Goal: Use online tool/utility

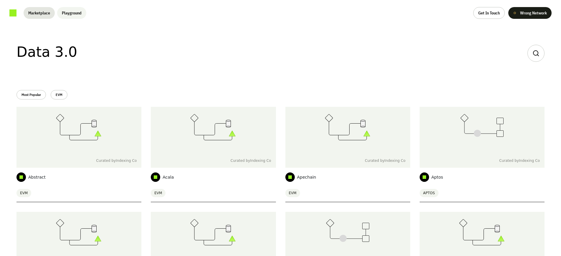
click at [75, 13] on button "Playground" at bounding box center [71, 13] width 29 height 12
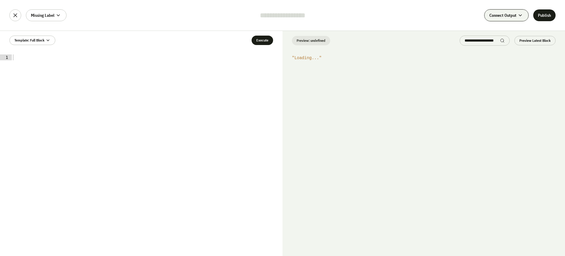
click at [499, 15] on span "Connect Output" at bounding box center [502, 15] width 27 height 6
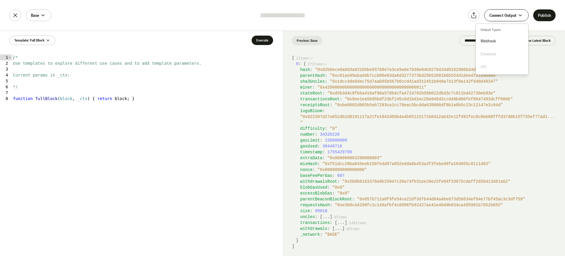
click at [499, 15] on span "Connect Output" at bounding box center [502, 15] width 27 height 6
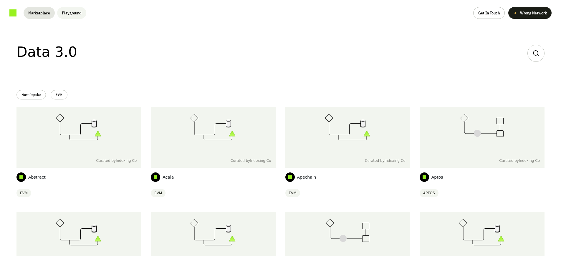
click at [75, 13] on button "Playground" at bounding box center [71, 13] width 29 height 12
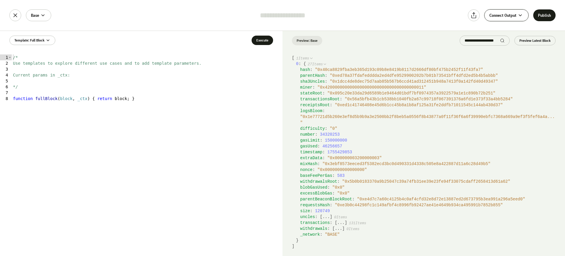
click at [499, 15] on span "Connect Output" at bounding box center [502, 15] width 27 height 6
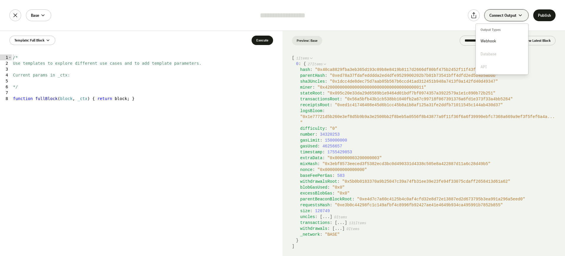
click at [499, 15] on span "Connect Output" at bounding box center [502, 15] width 27 height 6
